Goal: Transaction & Acquisition: Purchase product/service

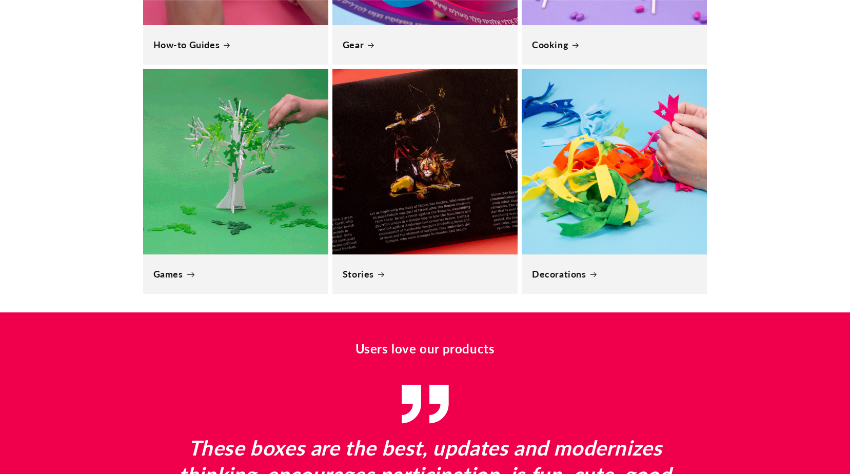
scroll to position [0, 850]
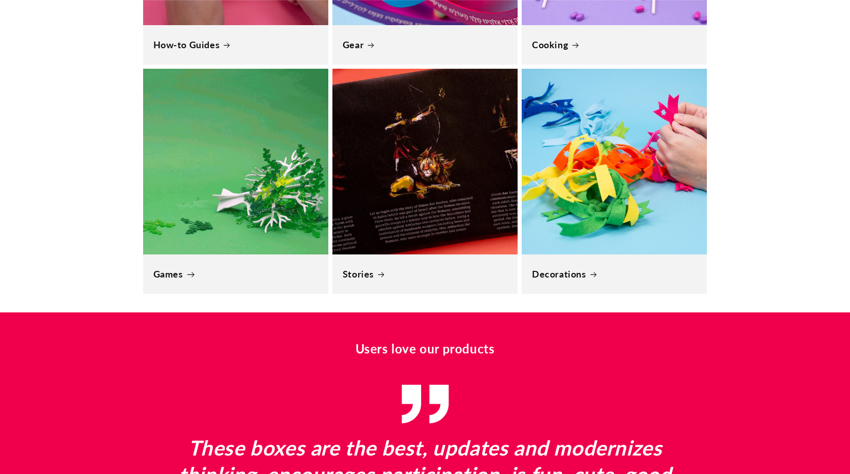
click at [208, 273] on link "Games" at bounding box center [235, 274] width 165 height 12
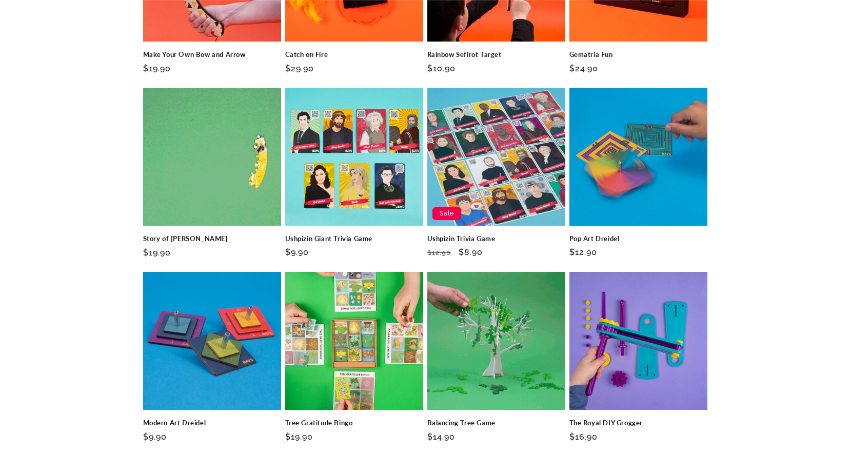
scroll to position [513, 0]
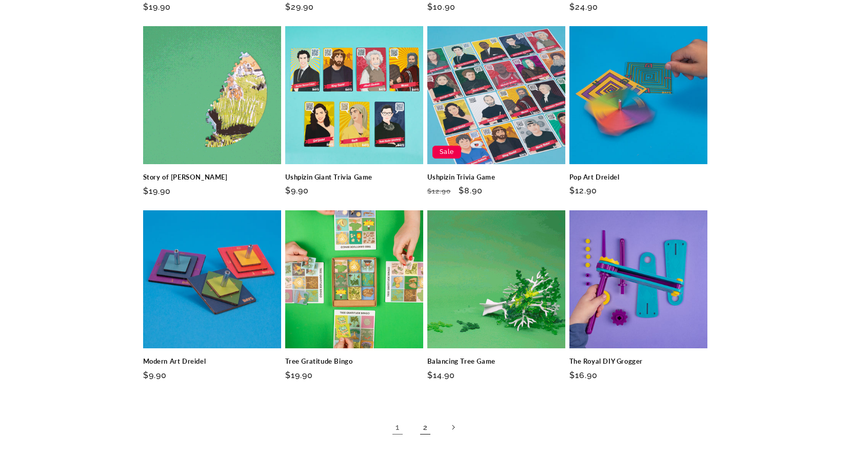
click at [429, 423] on link "2" at bounding box center [425, 427] width 23 height 23
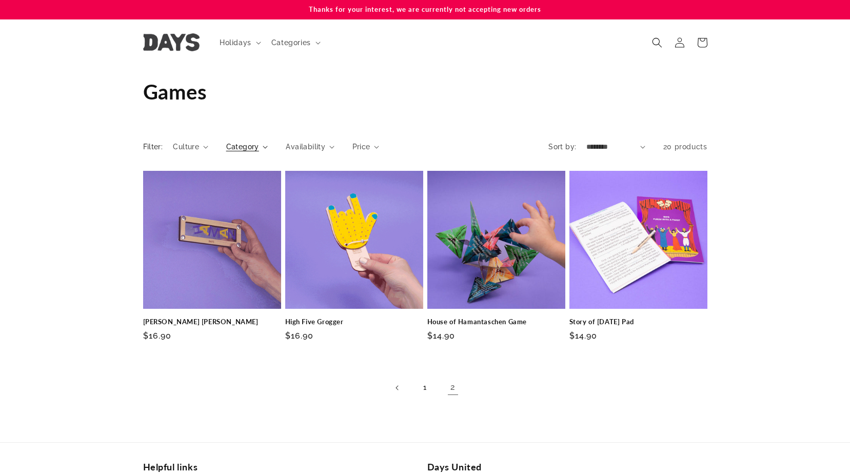
click at [261, 144] on summary "Category" at bounding box center [247, 147] width 42 height 11
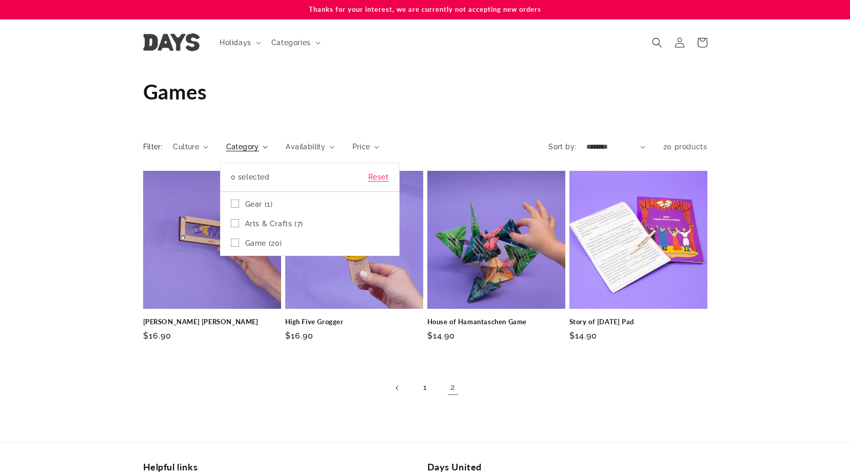
click at [268, 148] on summary "Category" at bounding box center [247, 147] width 42 height 11
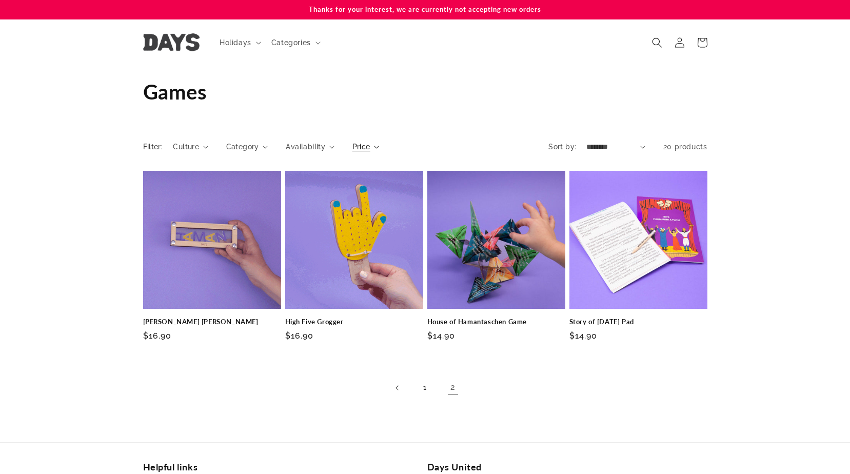
click at [355, 152] on span "Price" at bounding box center [361, 147] width 18 height 11
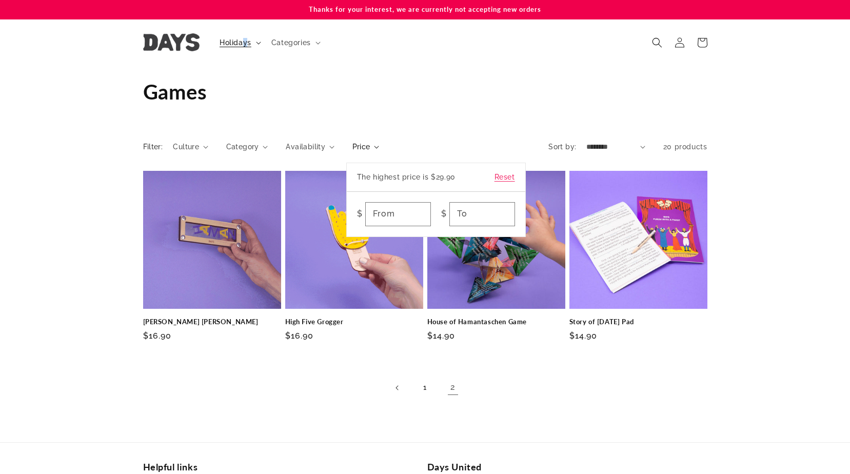
click at [246, 42] on span "Holidays" at bounding box center [236, 42] width 32 height 9
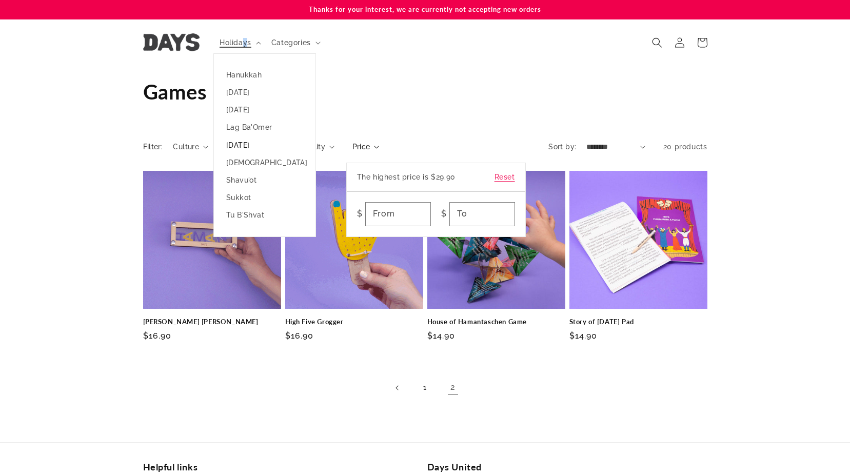
click at [273, 148] on link "[DATE]" at bounding box center [265, 144] width 102 height 17
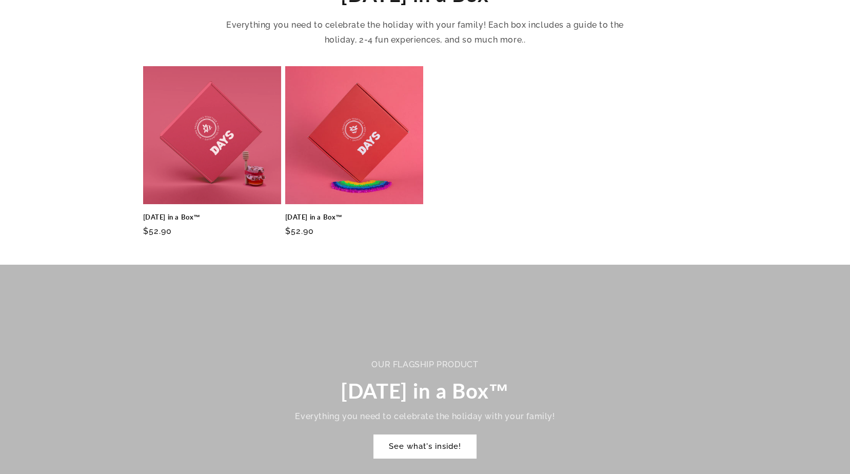
scroll to position [410, 0]
click at [258, 212] on link "[DATE] in a Box™" at bounding box center [212, 216] width 138 height 9
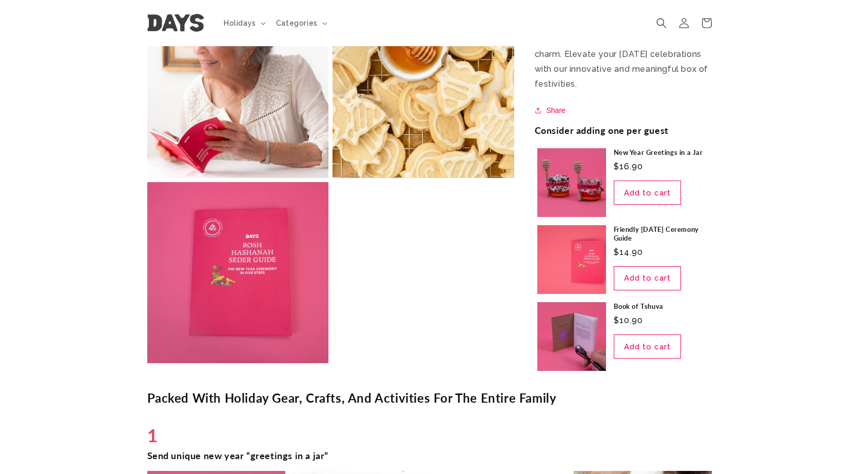
scroll to position [1385, 0]
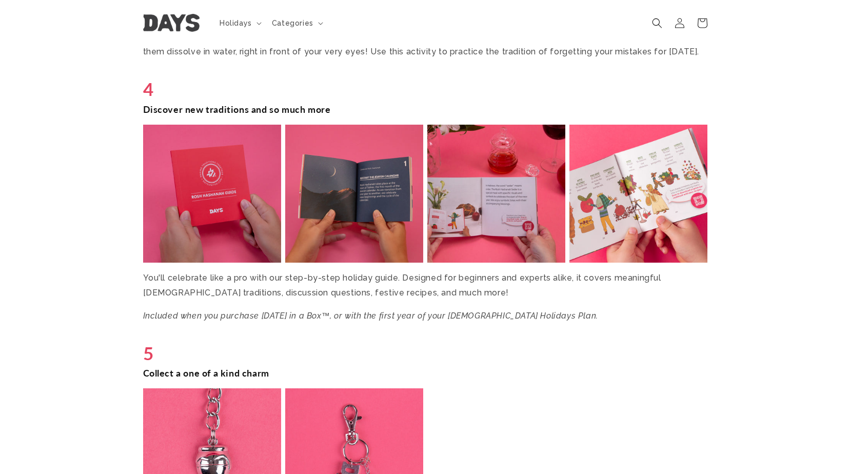
scroll to position [1693, 0]
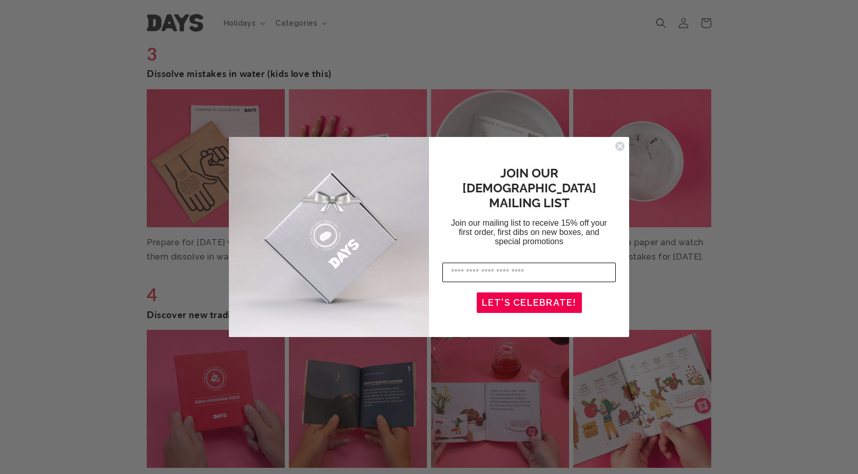
click at [579, 263] on input "Enter your email address" at bounding box center [528, 272] width 173 height 19
type input "**********"
click input "******" at bounding box center [0, 0] width 0 height 0
click at [547, 287] on div "LET'S CELEBRATE!" at bounding box center [529, 302] width 111 height 31
click at [548, 292] on button "LET'S CELEBRATE!" at bounding box center [529, 302] width 105 height 21
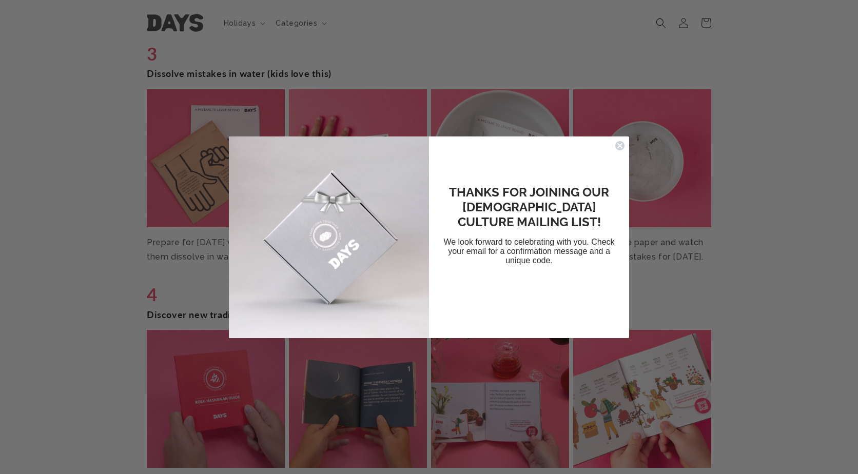
click at [619, 147] on circle "Close dialog" at bounding box center [620, 146] width 10 height 10
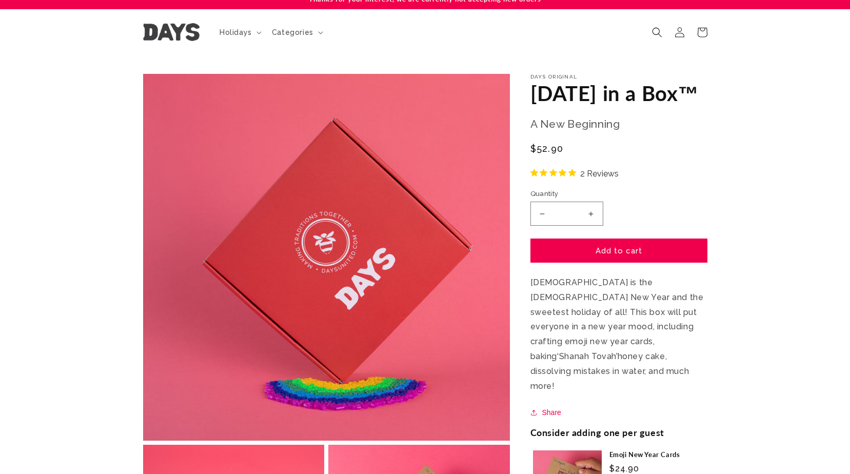
scroll to position [0, 0]
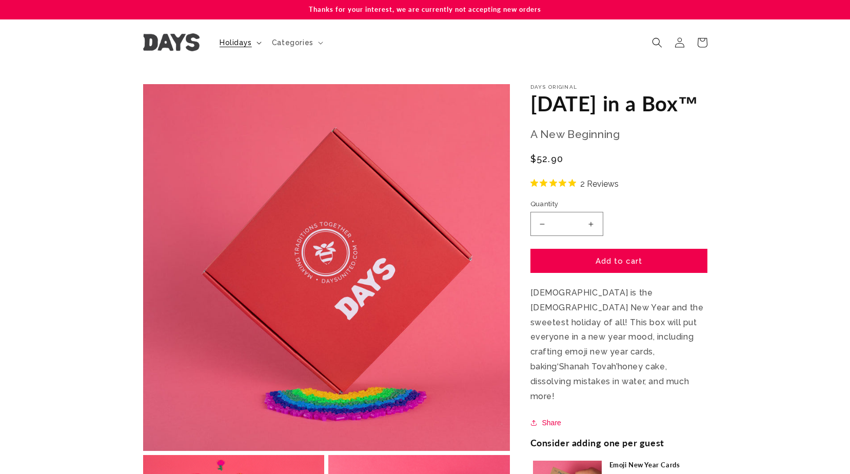
click at [240, 42] on span "Holidays" at bounding box center [236, 42] width 32 height 9
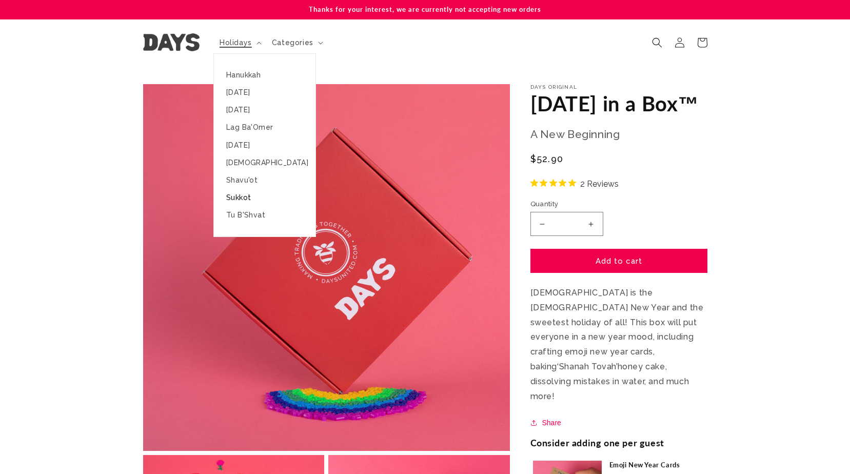
click at [248, 194] on link "Sukkot" at bounding box center [265, 197] width 102 height 17
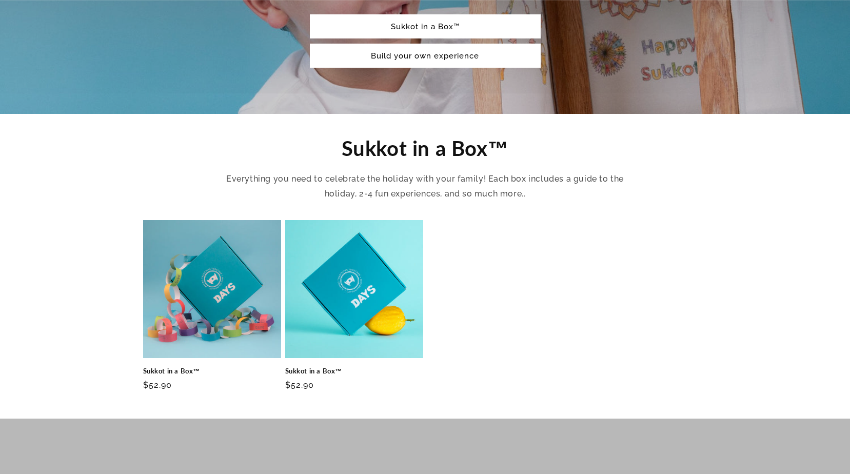
scroll to position [257, 0]
click at [356, 43] on link "Build your own experience" at bounding box center [425, 55] width 231 height 24
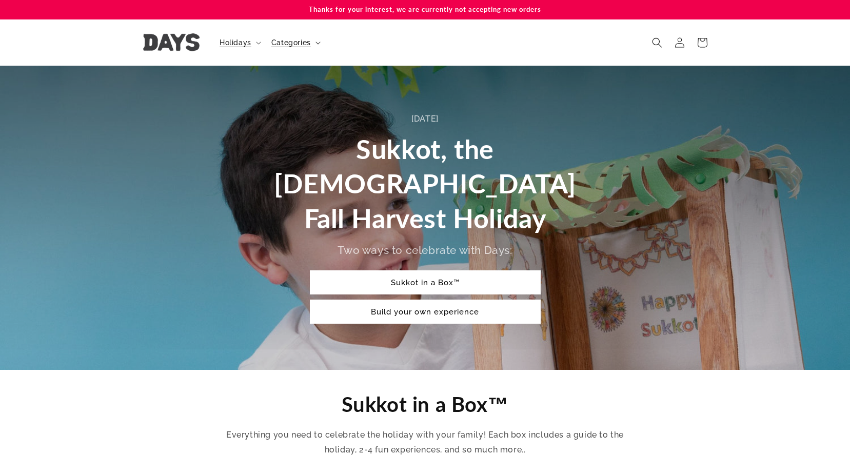
click at [315, 43] on summary "Categories" at bounding box center [295, 43] width 60 height 22
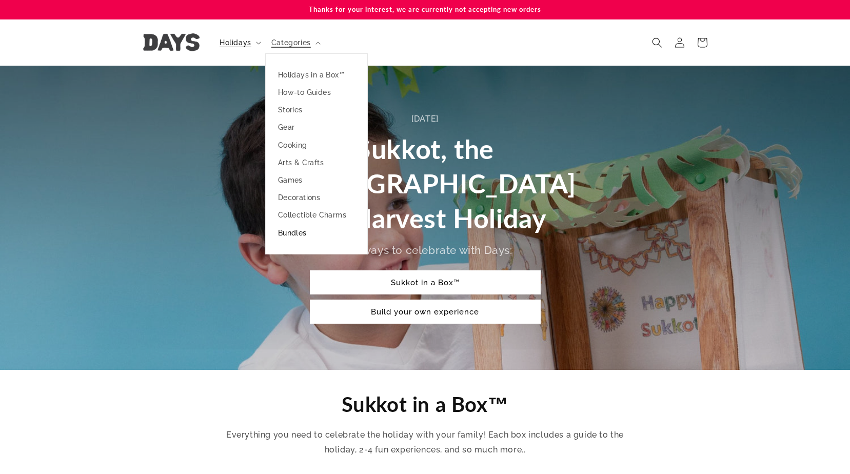
click at [304, 226] on link "Bundles" at bounding box center [317, 232] width 102 height 17
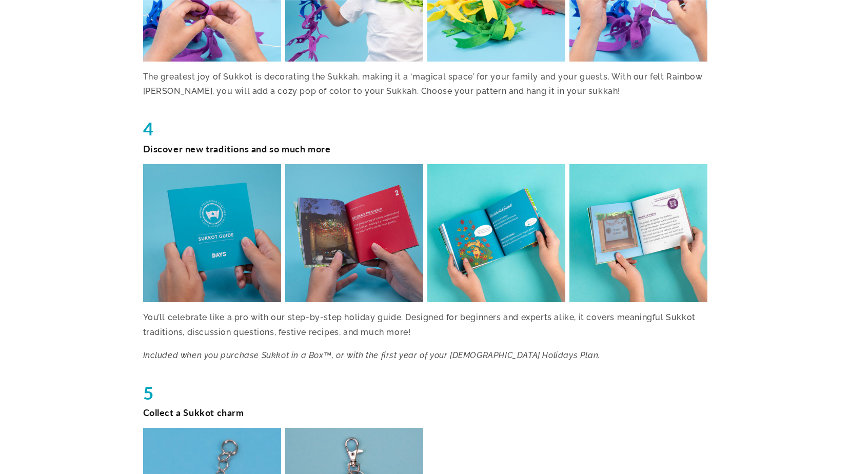
scroll to position [1693, 0]
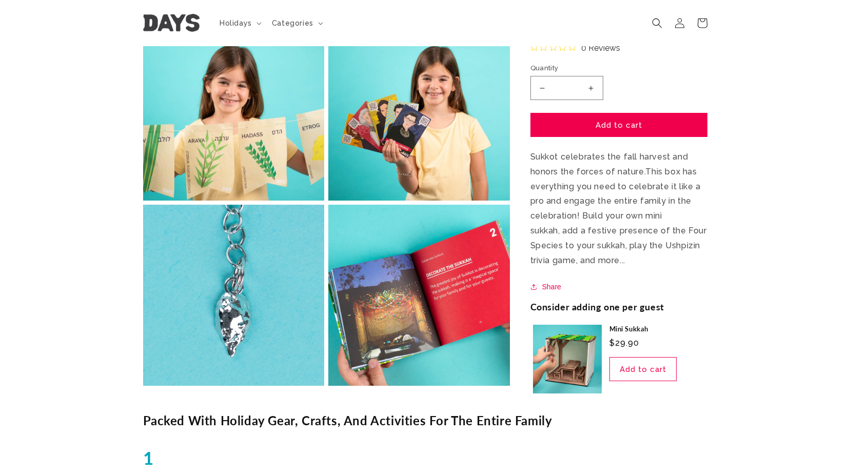
scroll to position [616, 0]
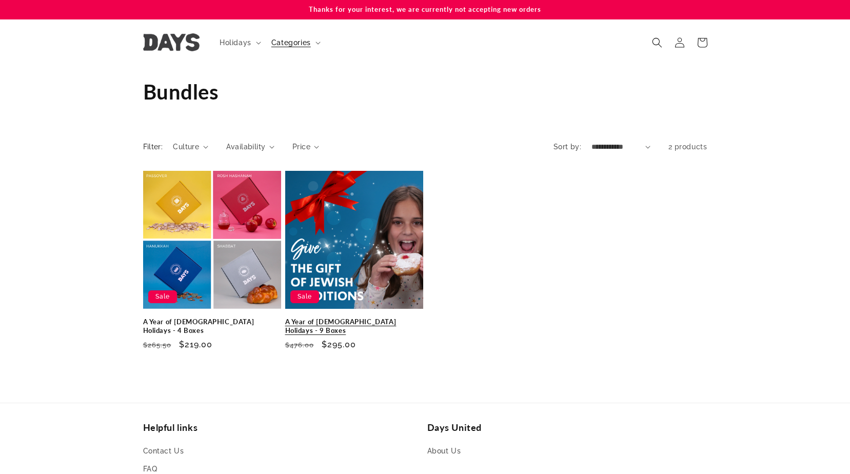
click at [375, 318] on link "A Year of Jewish Holidays - 9 Boxes" at bounding box center [354, 326] width 138 height 17
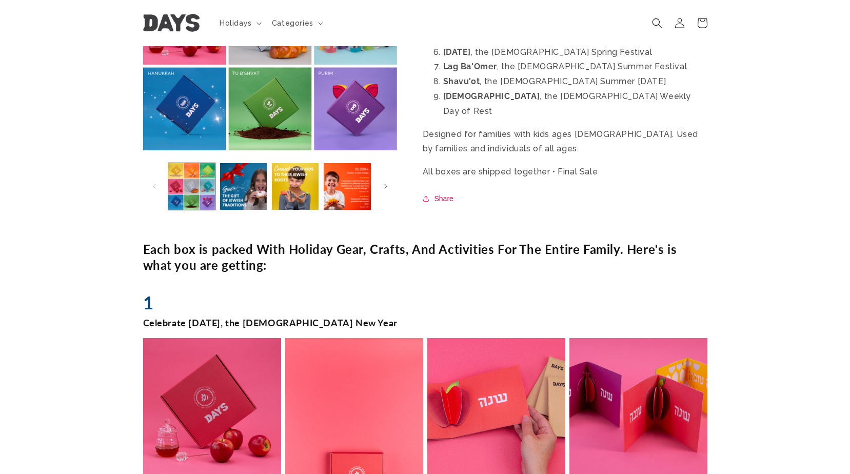
scroll to position [308, 0]
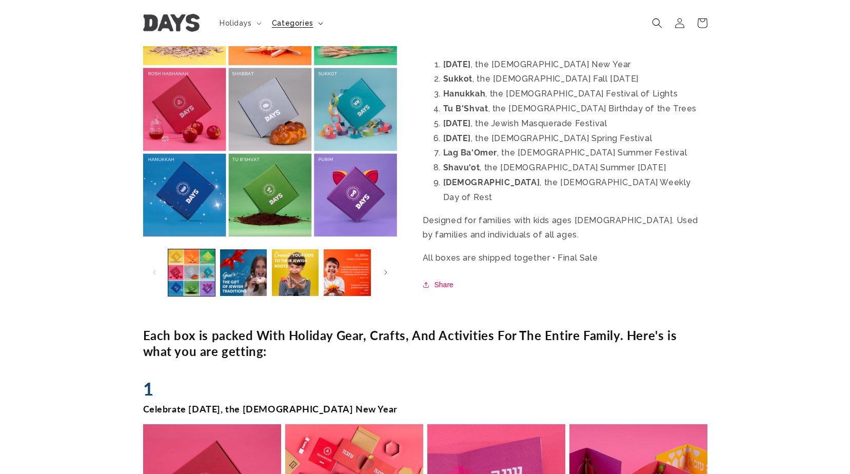
click at [307, 23] on span "Categories" at bounding box center [293, 22] width 42 height 9
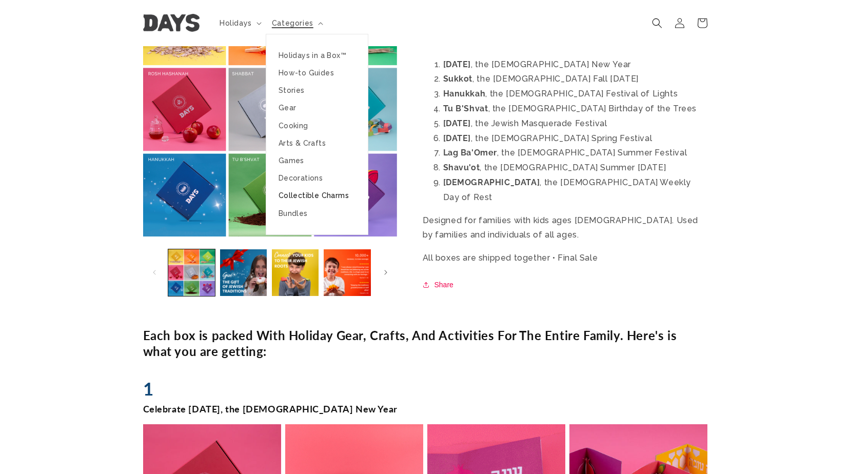
click at [311, 199] on link "Collectible Charms" at bounding box center [317, 195] width 102 height 17
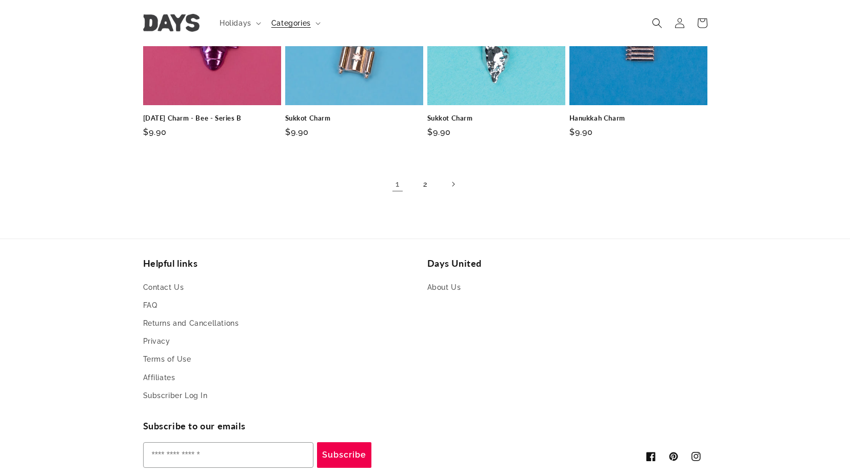
scroll to position [643, 0]
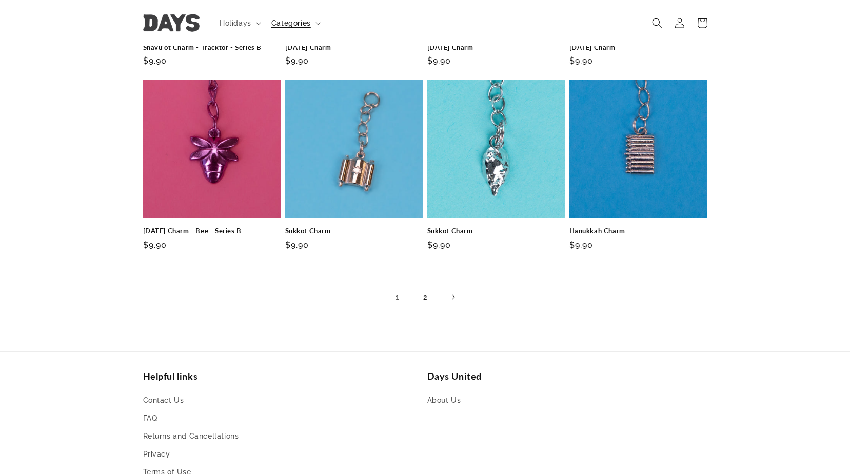
click at [419, 297] on link "2" at bounding box center [425, 297] width 23 height 23
